Goal: Information Seeking & Learning: Understand process/instructions

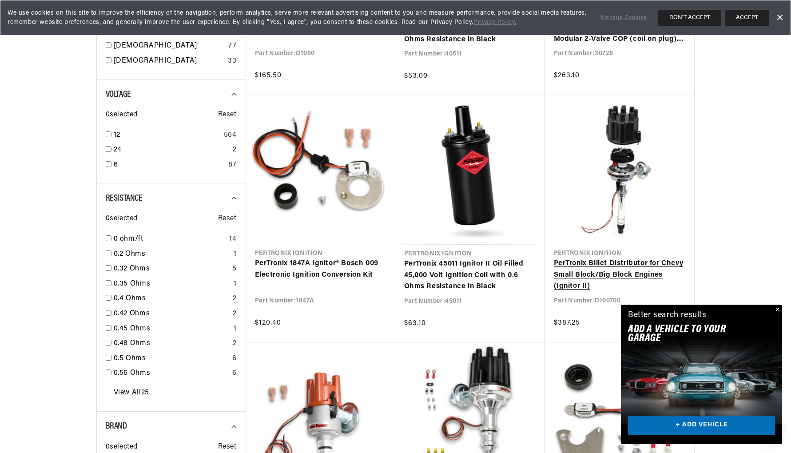
scroll to position [709, 0]
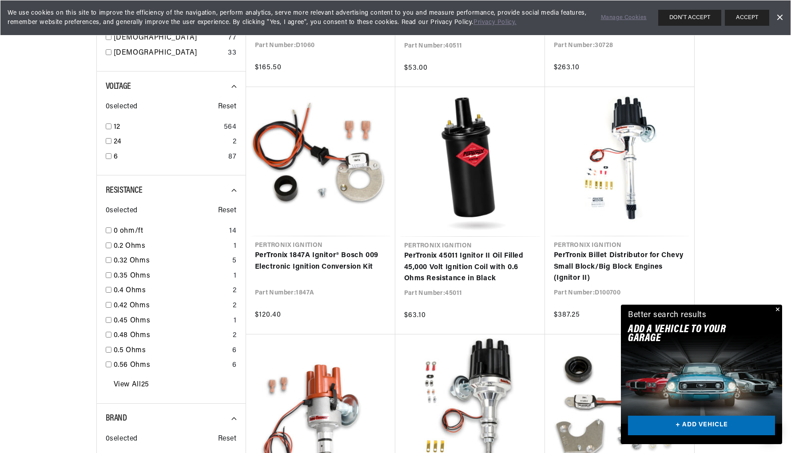
click at [775, 310] on button "Close" at bounding box center [777, 310] width 11 height 11
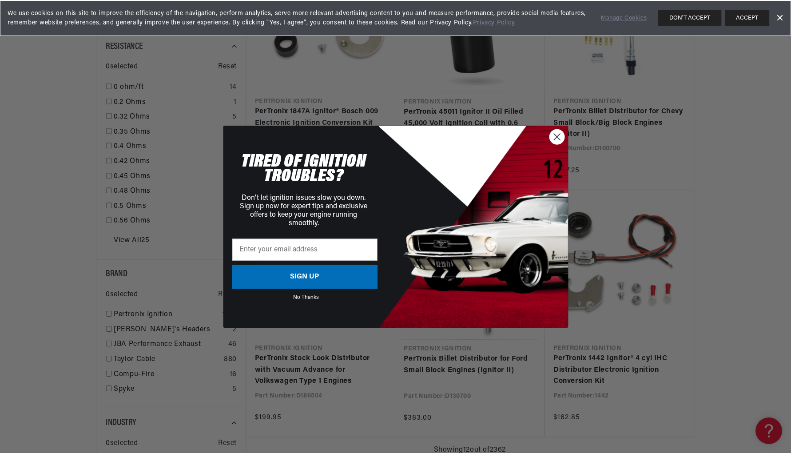
scroll to position [0, 0]
click at [554, 134] on circle "Close dialog" at bounding box center [557, 136] width 15 height 15
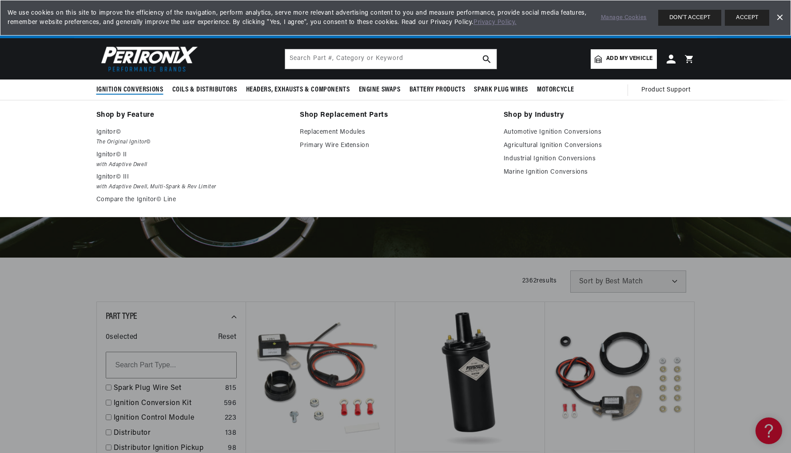
scroll to position [0, 269]
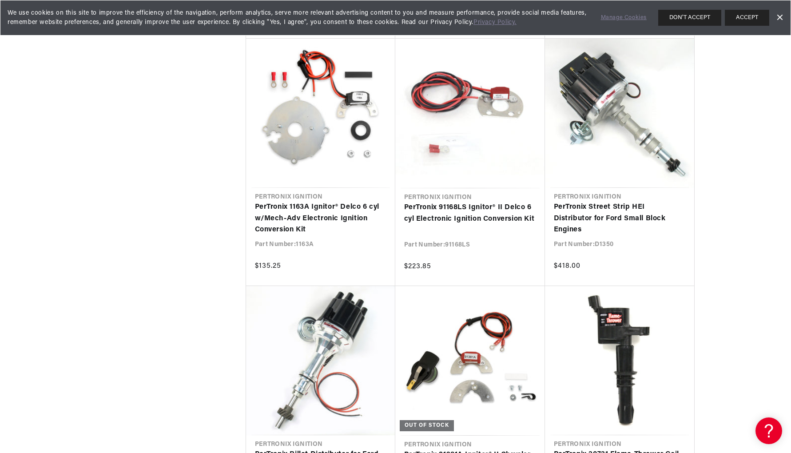
scroll to position [0, 21]
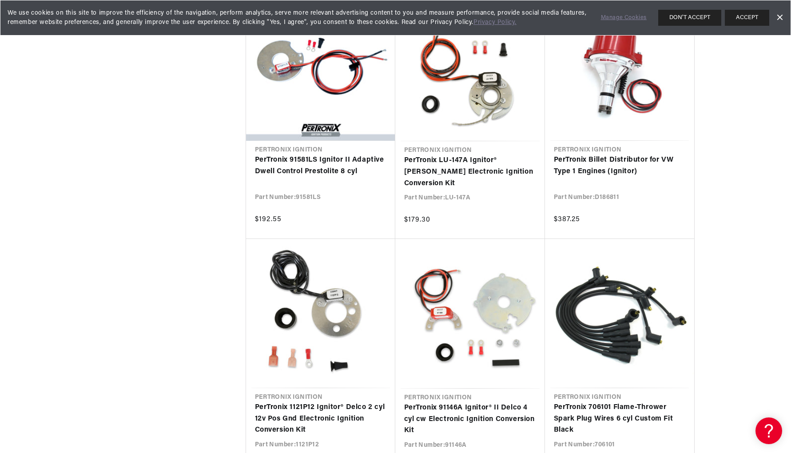
scroll to position [14258, 0]
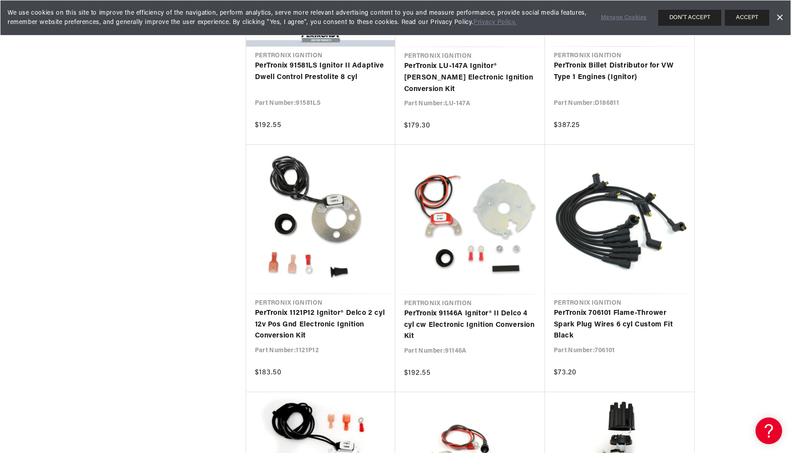
scroll to position [1860, 0]
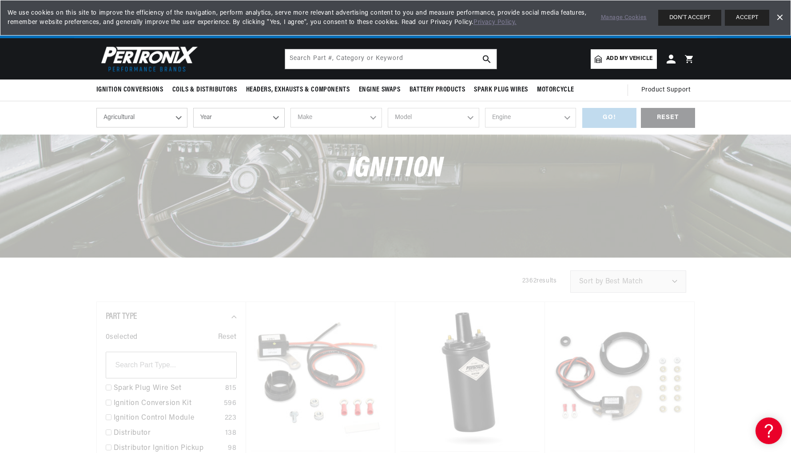
select select "Automotive"
select select "1975"
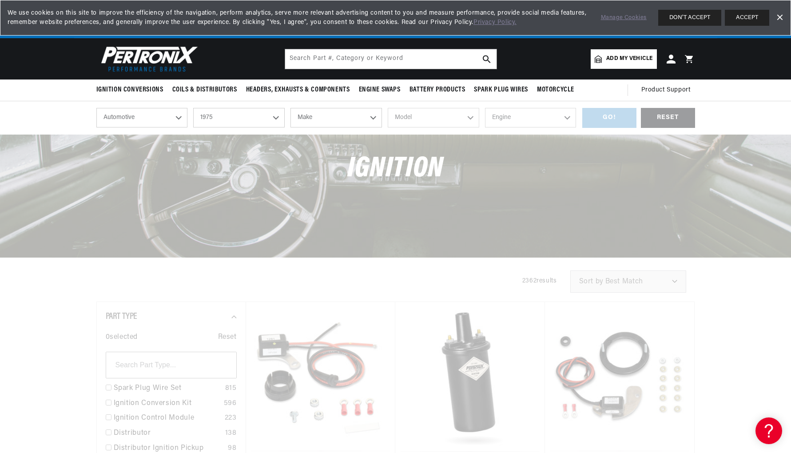
select select "Triumph"
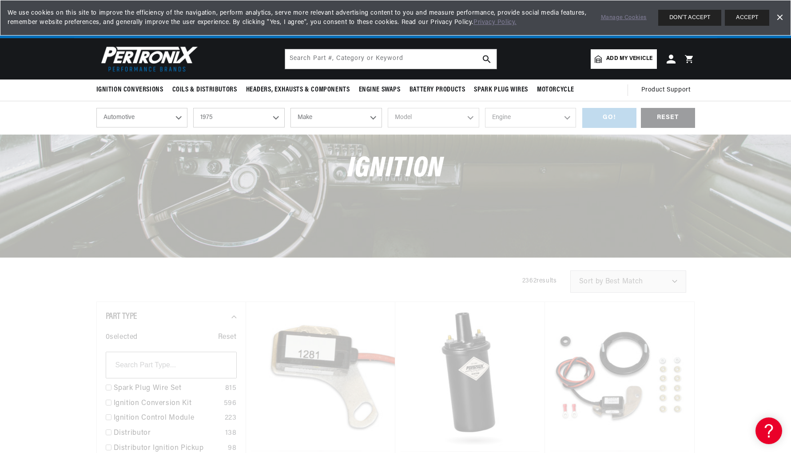
select select "Triumph"
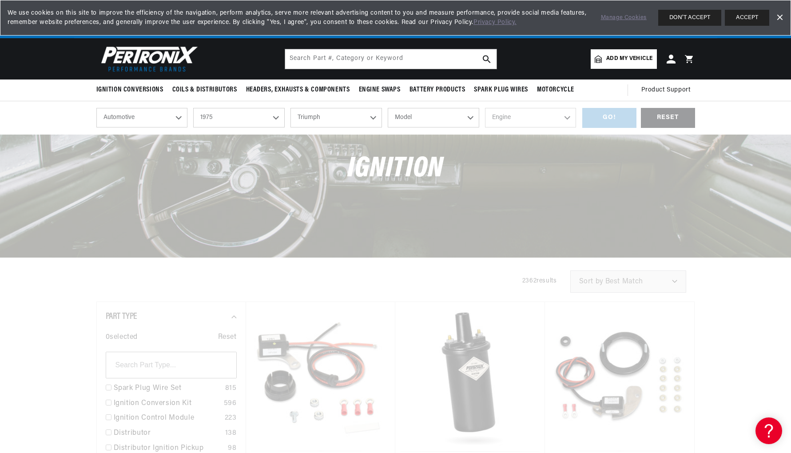
select select "TR6"
select select "2.5L"
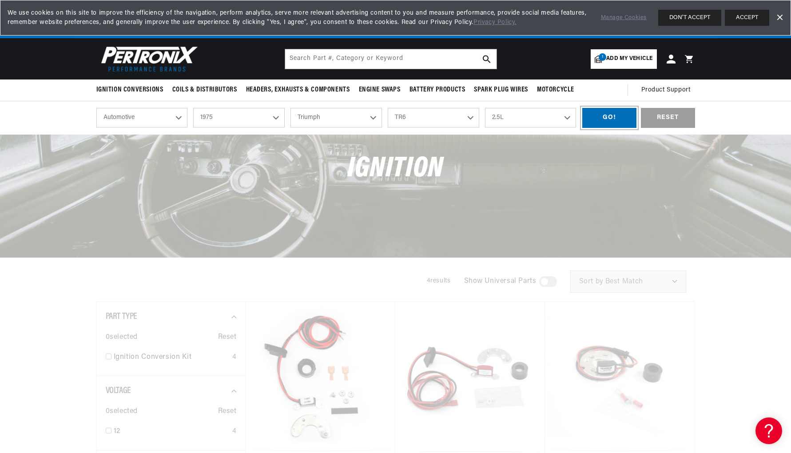
click at [601, 119] on div "GO!" at bounding box center [610, 118] width 54 height 20
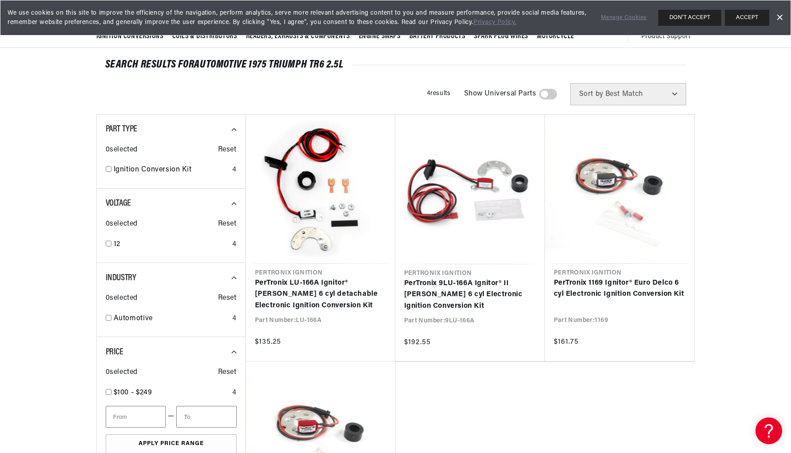
scroll to position [0, 269]
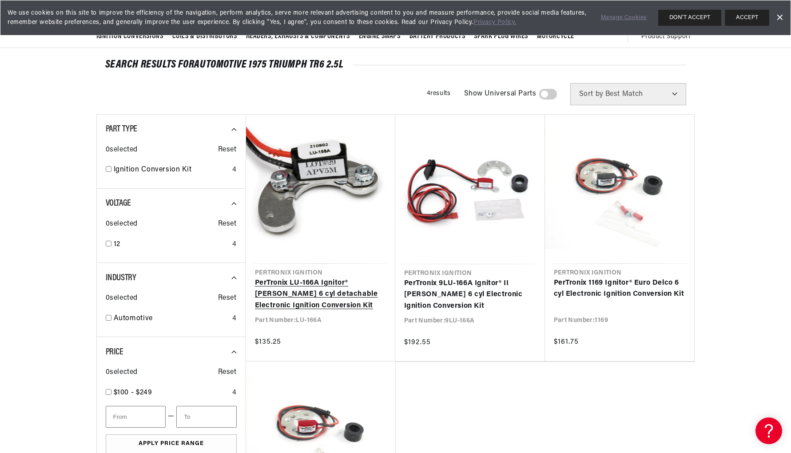
click at [312, 278] on link "PerTronix LU-166A Ignitor® Lucas 6 cyl detachable Electronic Ignition Conversio…" at bounding box center [321, 295] width 132 height 34
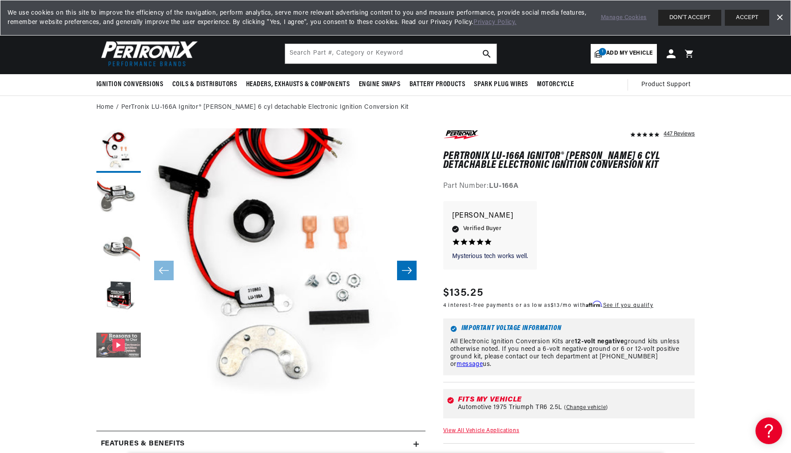
scroll to position [5, 0]
click at [122, 343] on button "Gallery Viewer" at bounding box center [118, 346] width 44 height 44
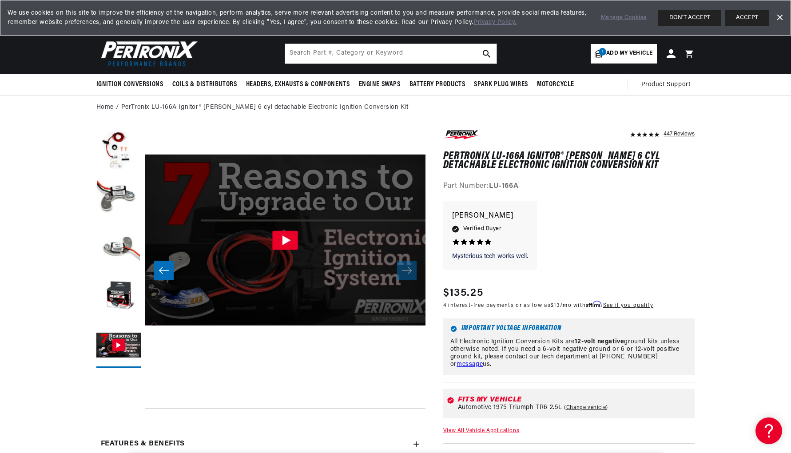
scroll to position [7, 0]
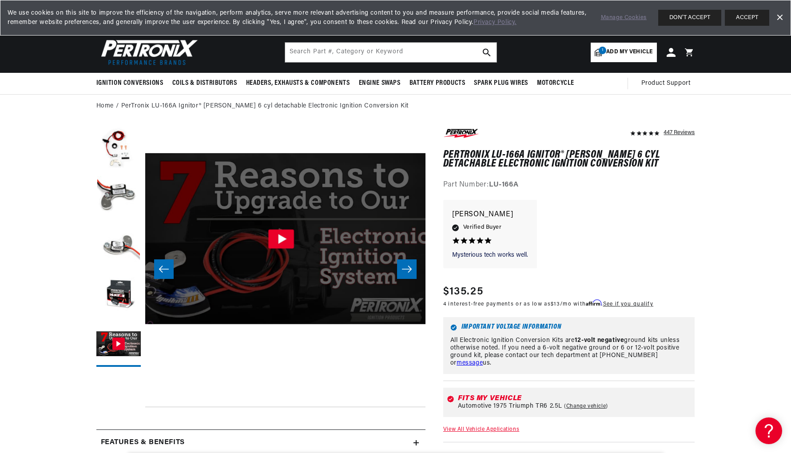
click at [287, 243] on icon "Gallery Viewer" at bounding box center [281, 238] width 26 height 19
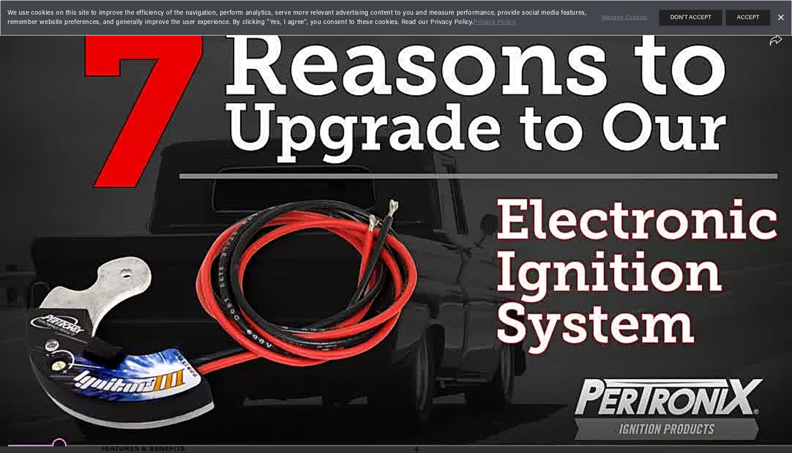
scroll to position [0, 269]
click at [148, 438] on div at bounding box center [396, 226] width 792 height 453
click at [396, 230] on icon at bounding box center [398, 226] width 12 height 13
click at [435, 244] on div at bounding box center [396, 226] width 792 height 453
click at [407, 231] on circle at bounding box center [396, 226] width 35 height 35
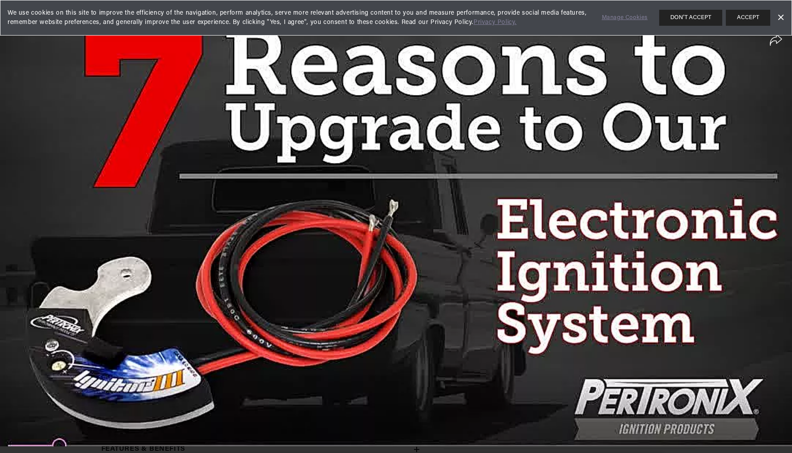
scroll to position [0, 0]
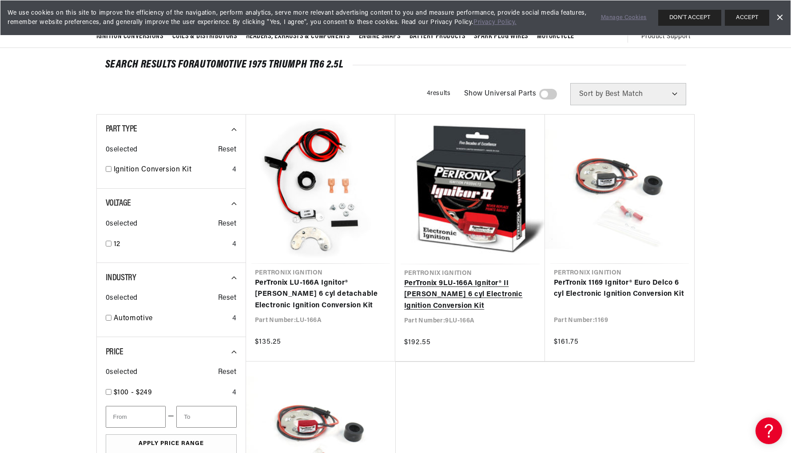
click at [441, 282] on link "PerTronix 9LU-166A Ignitor® II [PERSON_NAME] 6 cyl Electronic Ignition Conversi…" at bounding box center [470, 295] width 132 height 34
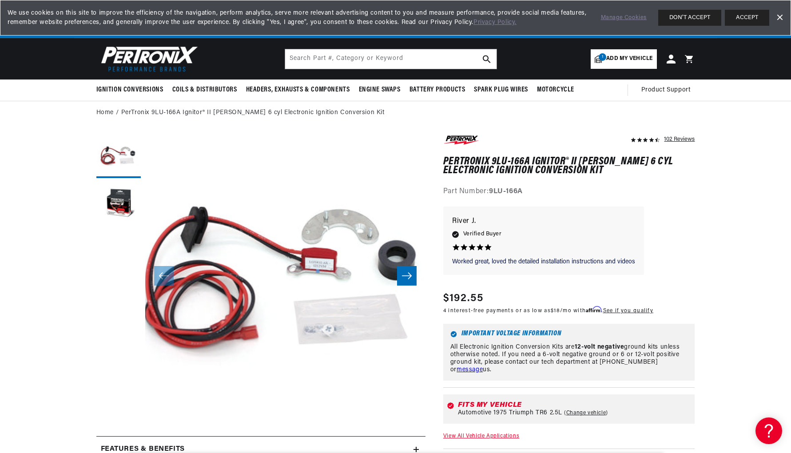
scroll to position [0, 269]
click at [406, 273] on icon "Slide right" at bounding box center [407, 275] width 11 height 9
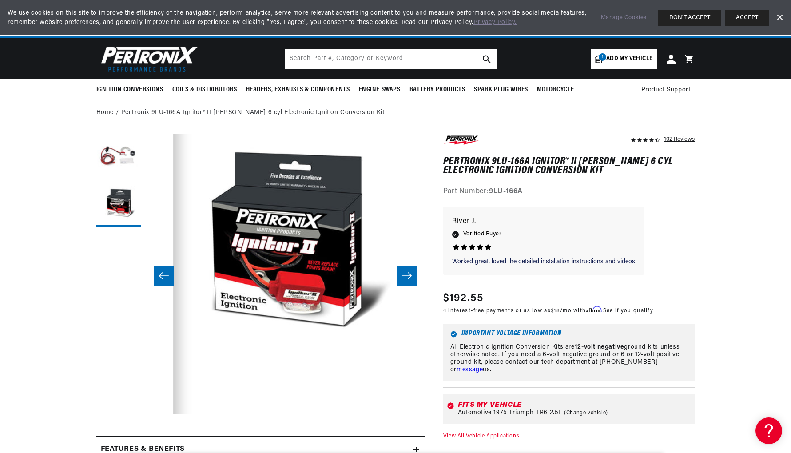
click at [406, 273] on icon "Slide right" at bounding box center [407, 275] width 11 height 9
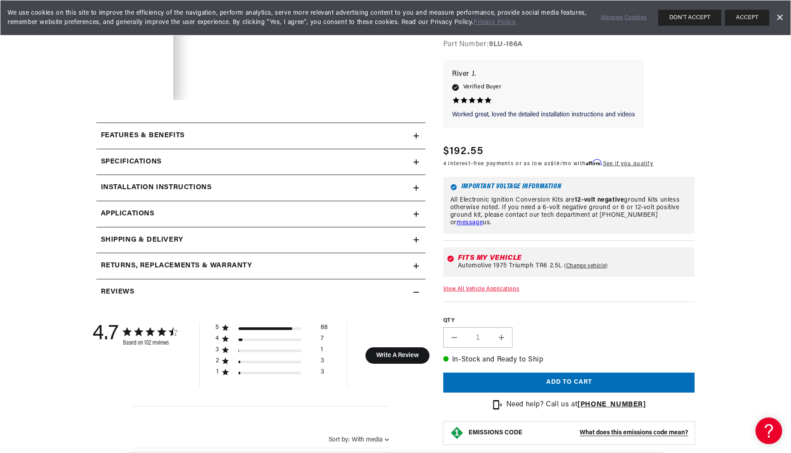
scroll to position [315, 0]
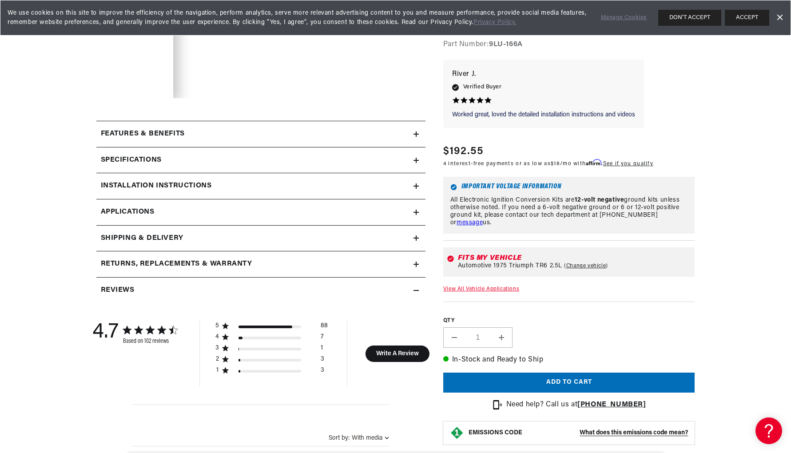
click at [142, 186] on h2 "Installation instructions" at bounding box center [156, 186] width 111 height 12
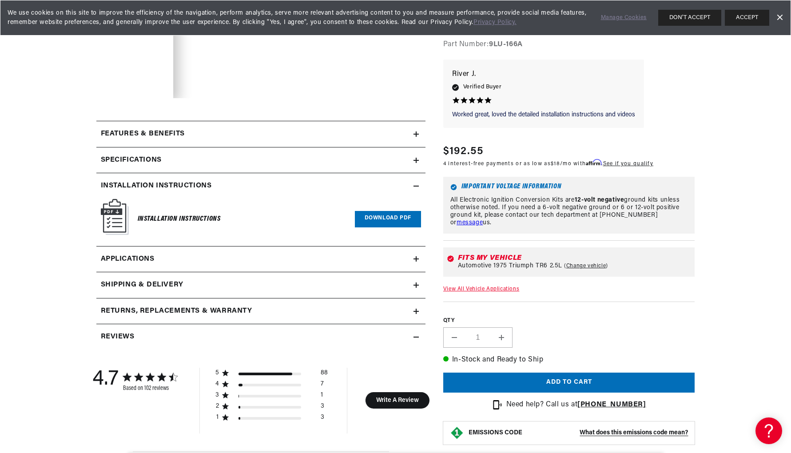
click at [108, 215] on img at bounding box center [115, 217] width 28 height 36
click at [385, 218] on link "Download PDF" at bounding box center [388, 219] width 66 height 16
click at [368, 214] on link "Download PDF" at bounding box center [388, 219] width 66 height 16
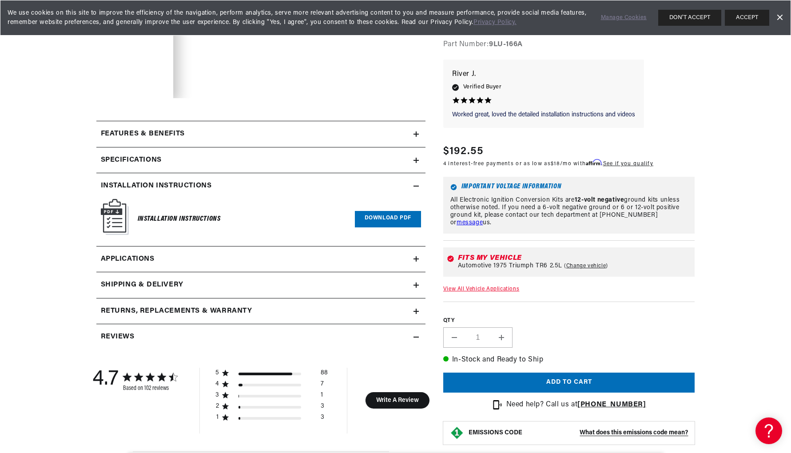
scroll to position [0, 0]
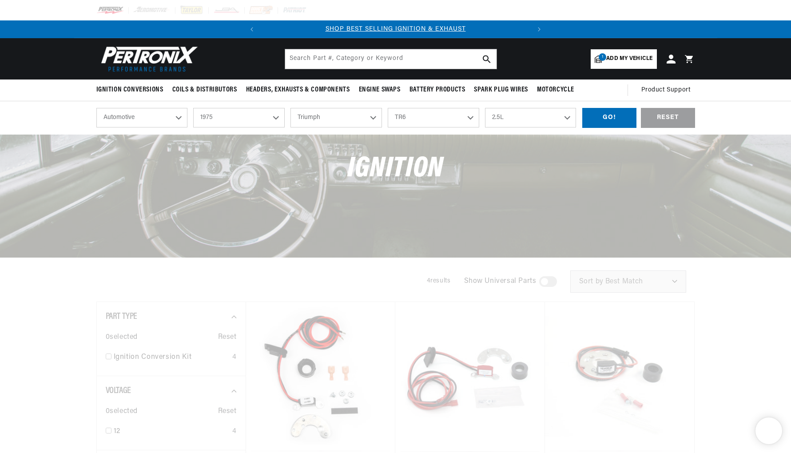
select select "1975"
select select "Triumph"
select select "TR6"
